Goal: Task Accomplishment & Management: Use online tool/utility

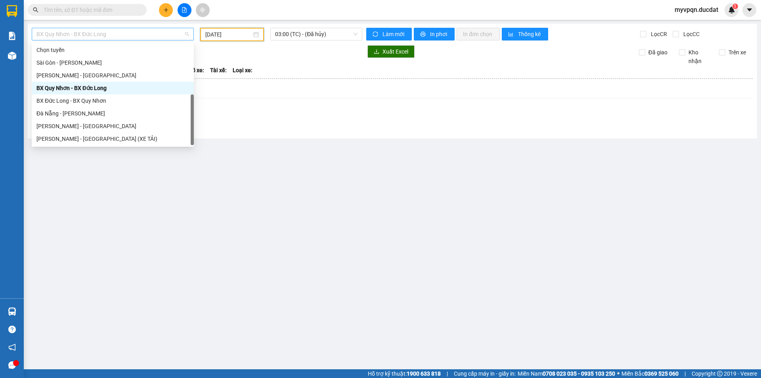
click at [89, 31] on span "BX Quy Nhơn - BX Đức Long" at bounding box center [112, 34] width 153 height 12
click at [77, 84] on div "BX Quy Nhơn - BX Đức Long" at bounding box center [112, 88] width 153 height 9
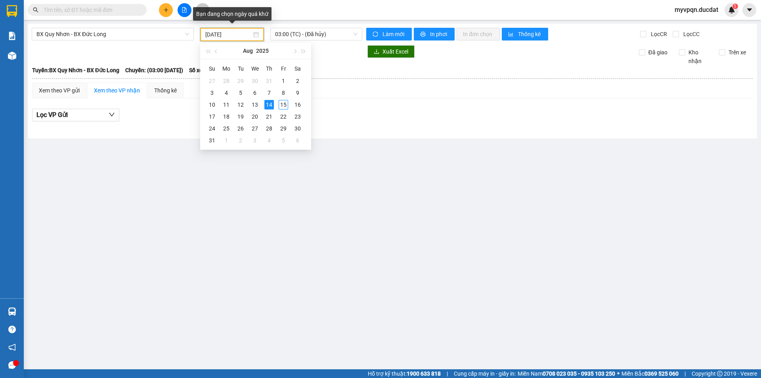
click at [241, 32] on input "14/08/2025" at bounding box center [228, 34] width 46 height 9
click at [271, 105] on div "14" at bounding box center [269, 105] width 10 height 10
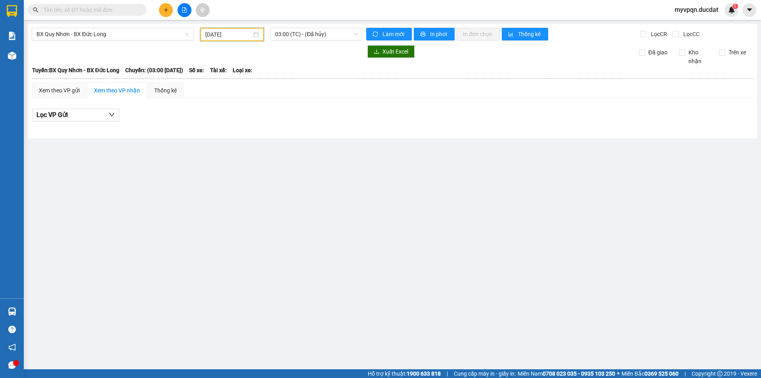
click at [229, 34] on input "14/08/2025" at bounding box center [228, 34] width 46 height 9
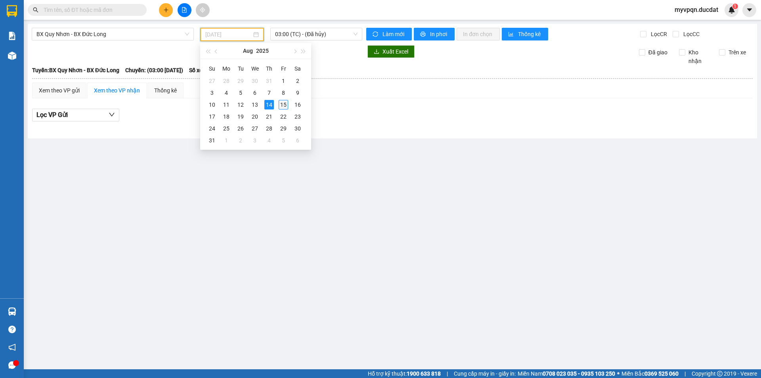
click at [279, 105] on div "15" at bounding box center [284, 105] width 10 height 10
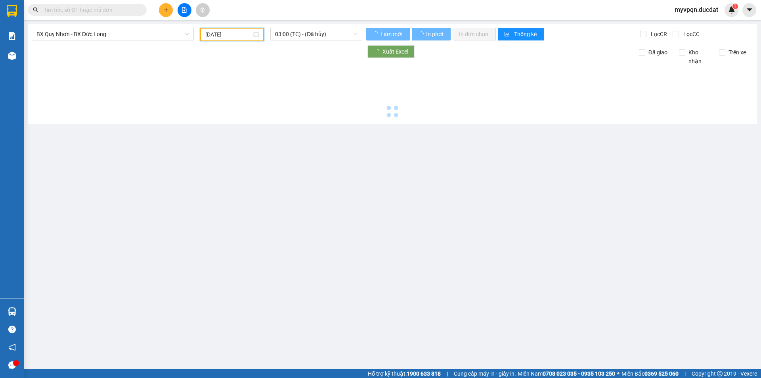
type input "[DATE]"
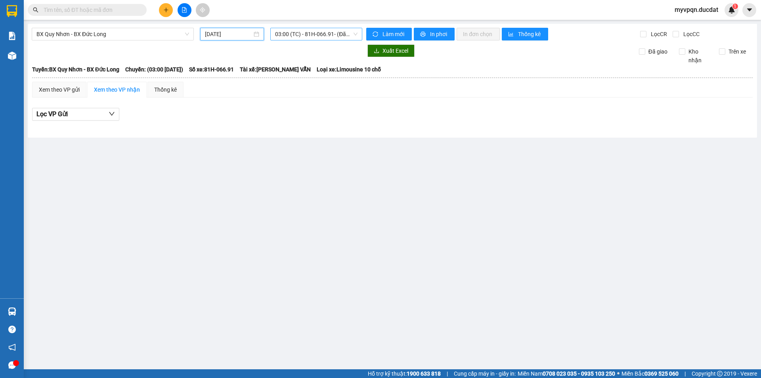
click at [310, 35] on span "03:00 (TC) - 81H-066.91 - (Đã hủy)" at bounding box center [316, 34] width 82 height 12
click at [497, 91] on div "Xem theo VP gửi Xem theo VP nhận Thống kê" at bounding box center [392, 90] width 720 height 16
click at [65, 90] on div "Xem theo VP gửi" at bounding box center [59, 89] width 41 height 9
click at [105, 88] on div "Xem theo VP nhận" at bounding box center [117, 89] width 46 height 9
click at [155, 86] on div "Thống kê" at bounding box center [165, 89] width 23 height 9
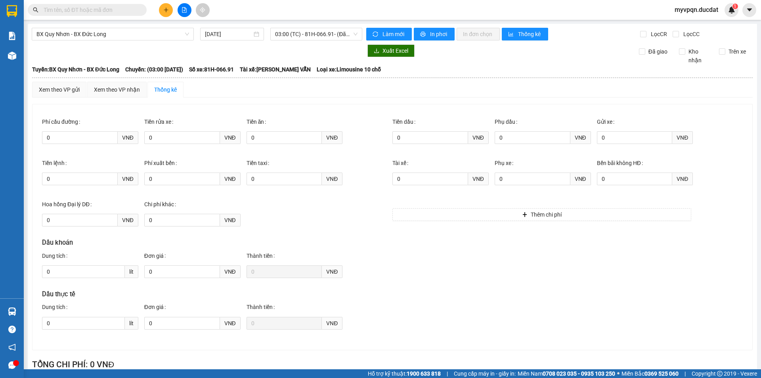
click at [236, 11] on div "Kết quả tìm kiếm ( 0 ) Bộ lọc No Data myvpqn.ducdat 1" at bounding box center [380, 10] width 761 height 20
click at [152, 57] on div "Xuất Excel Đã giao Kho nhận Trên xe" at bounding box center [392, 54] width 721 height 20
click at [298, 35] on span "03:00 (TC) - 81H-066.91 - (Đã hủy)" at bounding box center [316, 34] width 82 height 12
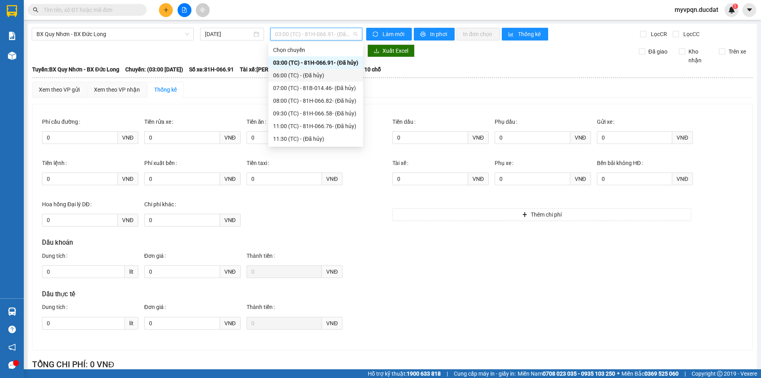
click at [304, 78] on div "06:00 (TC) - (Đã hủy)" at bounding box center [315, 75] width 85 height 9
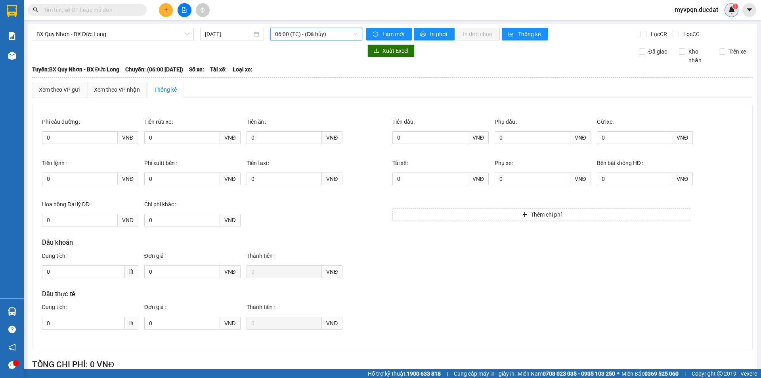
click at [731, 13] on img at bounding box center [731, 9] width 7 height 7
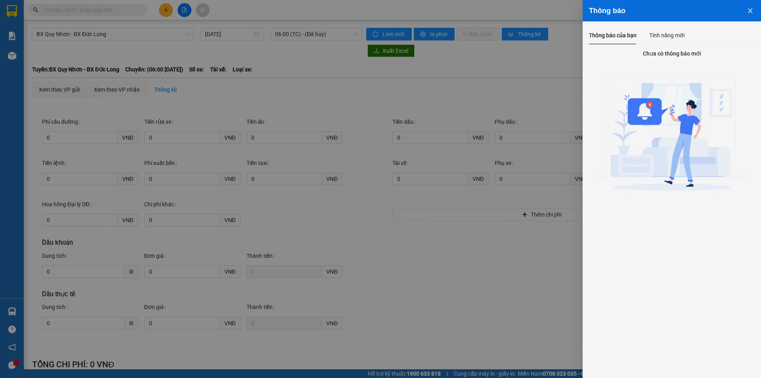
click at [539, 60] on div at bounding box center [380, 189] width 761 height 378
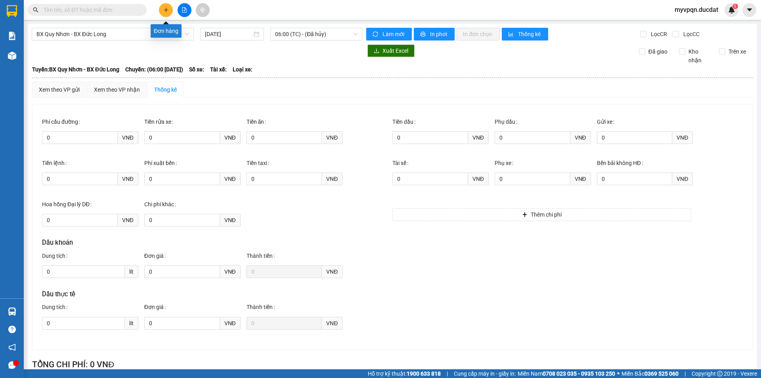
click at [165, 9] on icon "plus" at bounding box center [166, 10] width 6 height 6
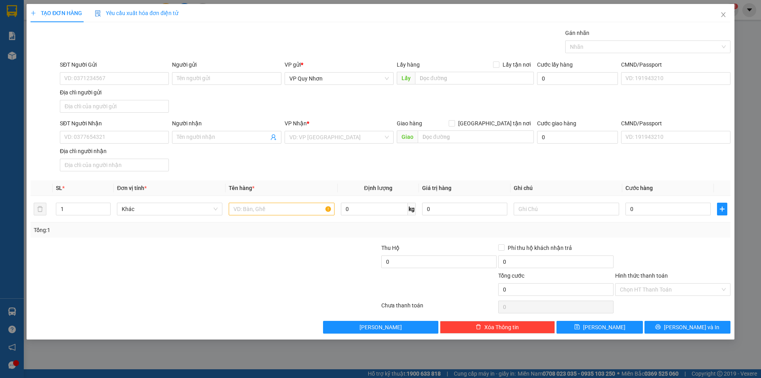
click at [126, 11] on span "Yêu cầu xuất hóa đơn điện tử" at bounding box center [137, 13] width 84 height 6
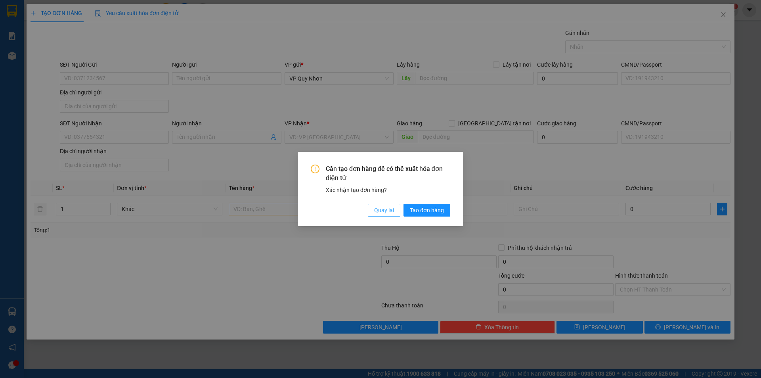
click at [386, 210] on span "Quay lại" at bounding box center [384, 210] width 20 height 9
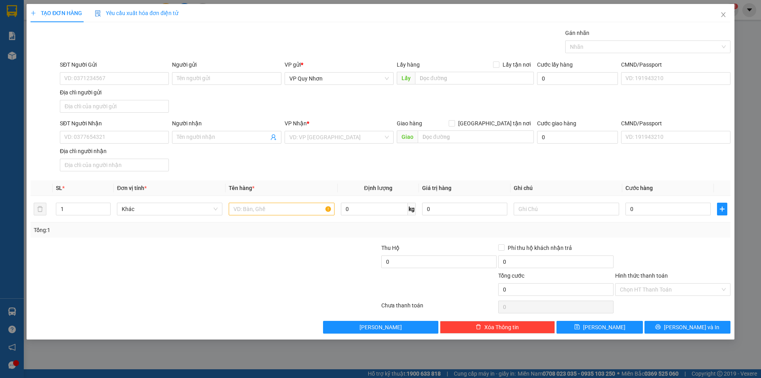
click at [55, 10] on span "TẠO ĐƠN HÀNG" at bounding box center [57, 13] width 52 height 6
click at [724, 13] on icon "close" at bounding box center [723, 14] width 6 height 6
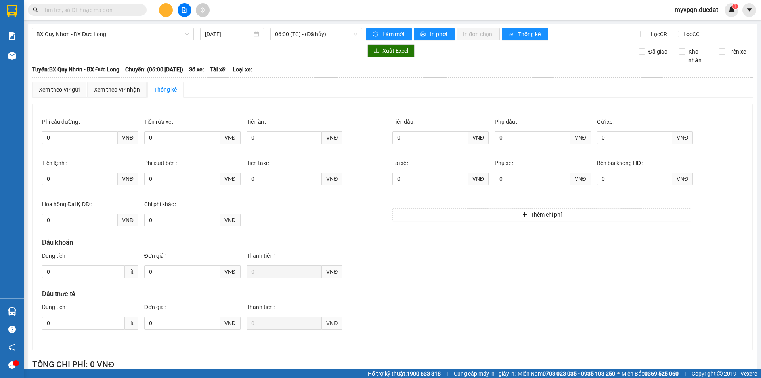
scroll to position [37, 0]
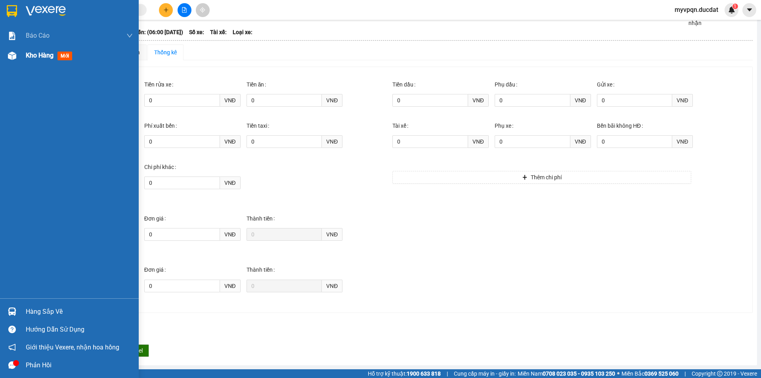
click at [65, 60] on span "mới" at bounding box center [64, 56] width 15 height 9
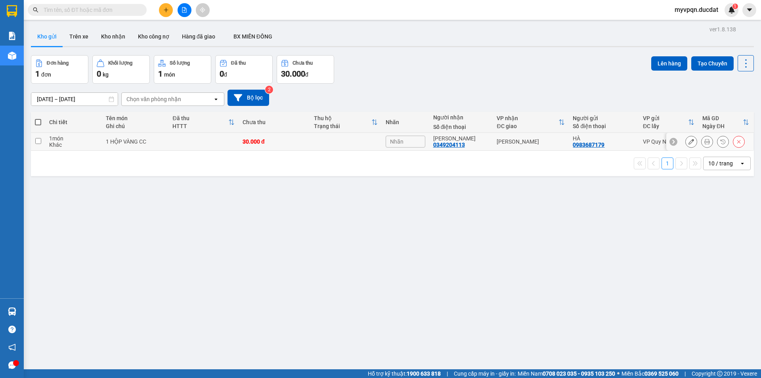
click at [36, 140] on input "checkbox" at bounding box center [38, 141] width 6 height 6
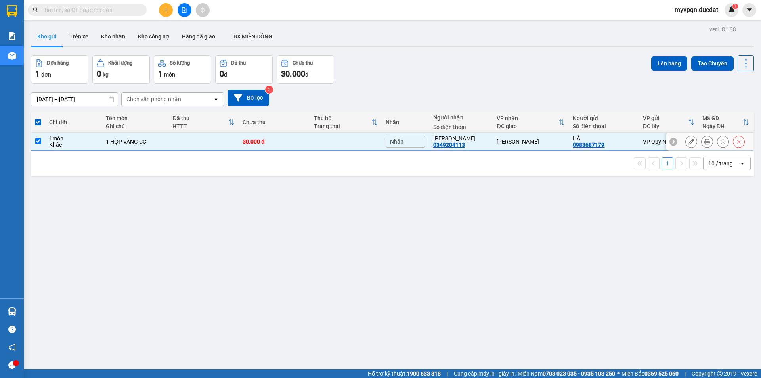
click at [36, 140] on input "checkbox" at bounding box center [38, 141] width 6 height 6
checkbox input "false"
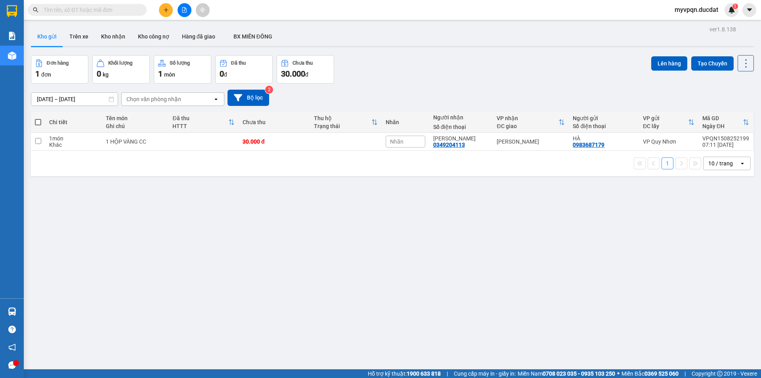
click at [269, 199] on div "ver 1.8.138 Kho gửi Trên xe Kho nhận Kho công nợ Hàng đã giao BX MIỀN ĐÔNG Đơn …" at bounding box center [392, 213] width 729 height 378
click at [704, 143] on icon at bounding box center [707, 142] width 6 height 6
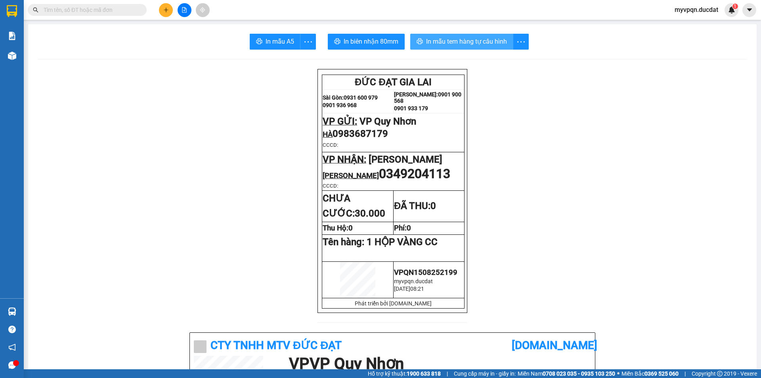
click at [471, 41] on span "In mẫu tem hàng tự cấu hình" at bounding box center [466, 41] width 81 height 10
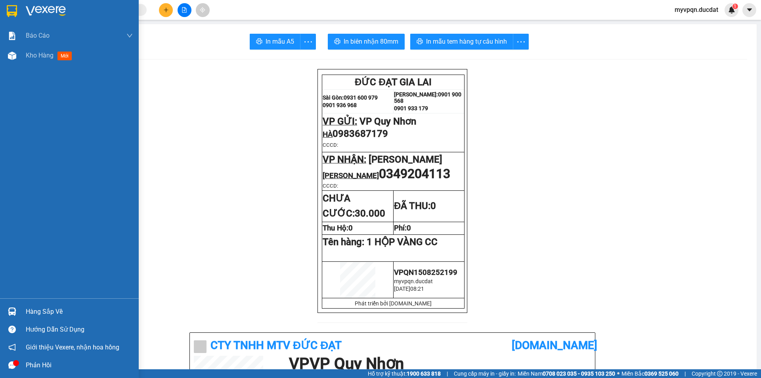
click at [10, 15] on img at bounding box center [12, 11] width 10 height 12
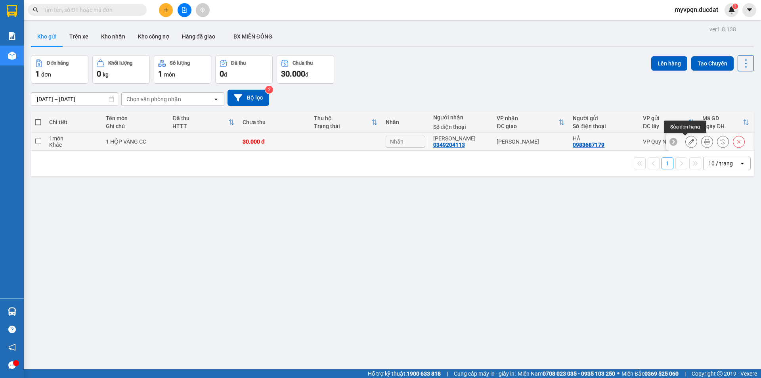
click at [688, 140] on icon at bounding box center [691, 142] width 6 height 6
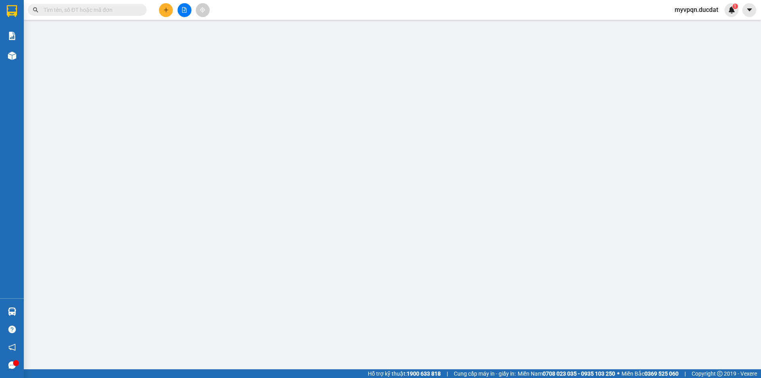
type input "0983687179"
type input "0349204113"
type input "30.000"
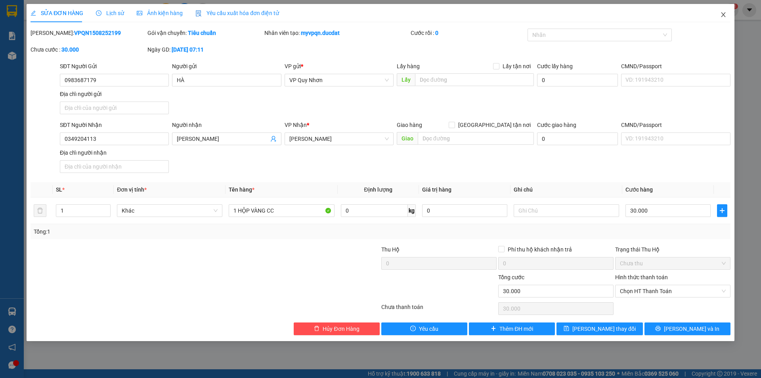
click at [725, 15] on icon "close" at bounding box center [723, 14] width 6 height 6
